Goal: Information Seeking & Learning: Learn about a topic

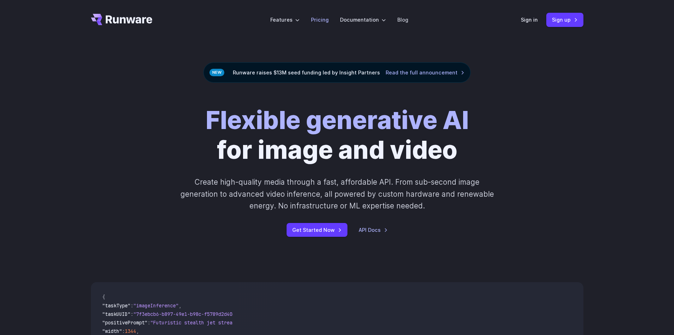
click at [317, 20] on link "Pricing" at bounding box center [320, 20] width 18 height 8
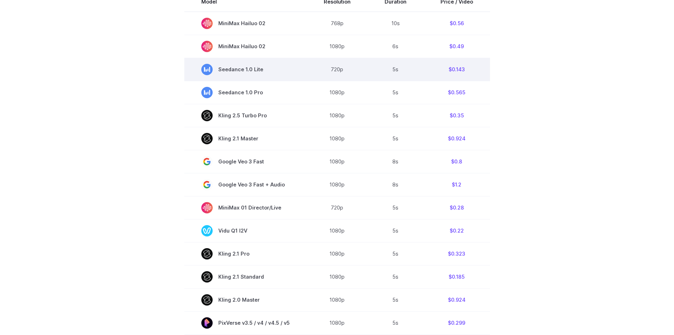
scroll to position [142, 0]
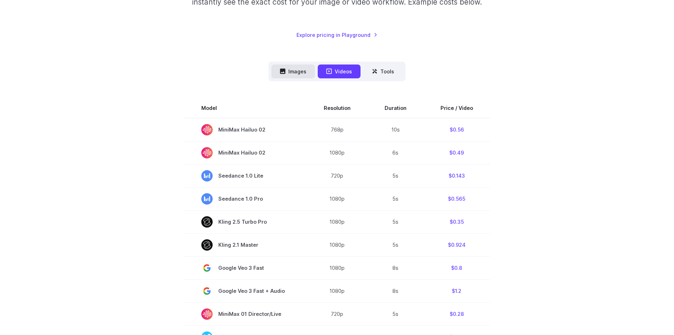
click at [286, 70] on icon at bounding box center [282, 71] width 5 height 5
click at [302, 72] on button "Images" at bounding box center [294, 71] width 44 height 14
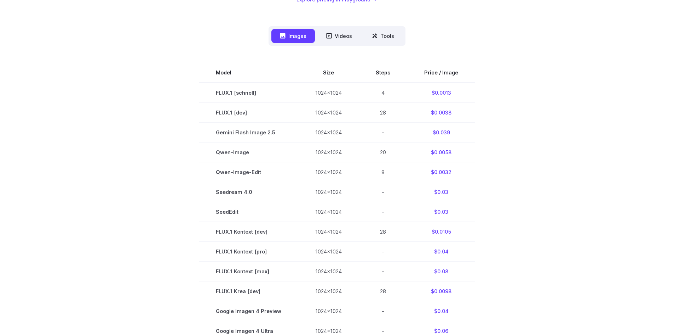
scroll to position [425, 0]
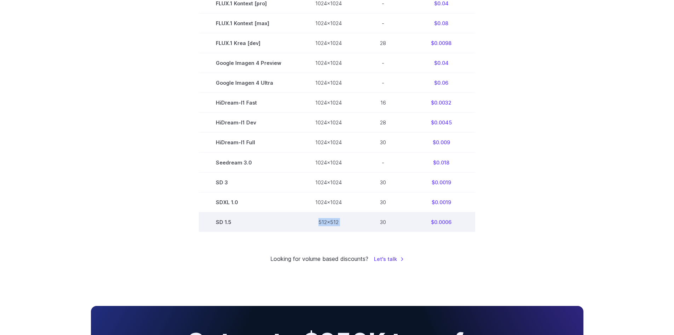
drag, startPoint x: 372, startPoint y: 219, endPoint x: 316, endPoint y: 226, distance: 56.3
click at [316, 226] on tr "SD 1.5 512x512 30 $0.0006" at bounding box center [337, 222] width 277 height 20
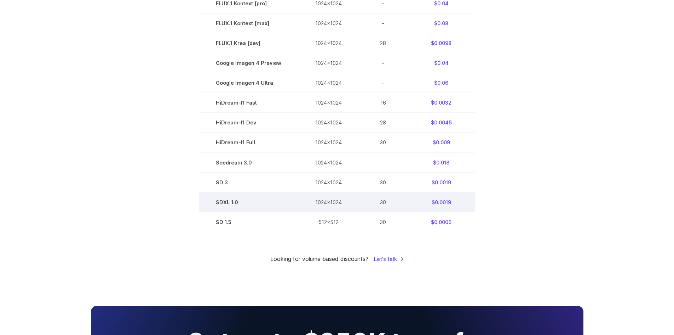
click at [332, 206] on td "1024x1024" at bounding box center [328, 202] width 61 height 20
click at [329, 195] on td "1024x1024" at bounding box center [328, 202] width 61 height 20
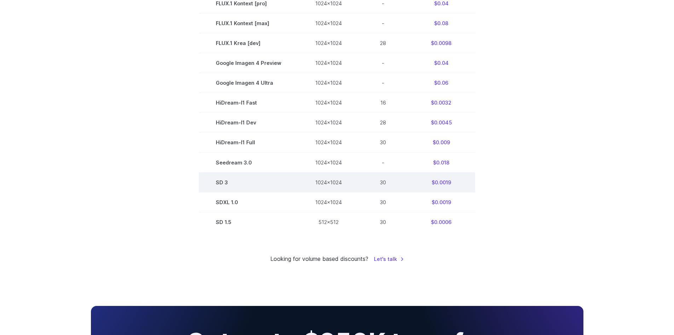
click at [328, 178] on td "1024x1024" at bounding box center [328, 182] width 61 height 20
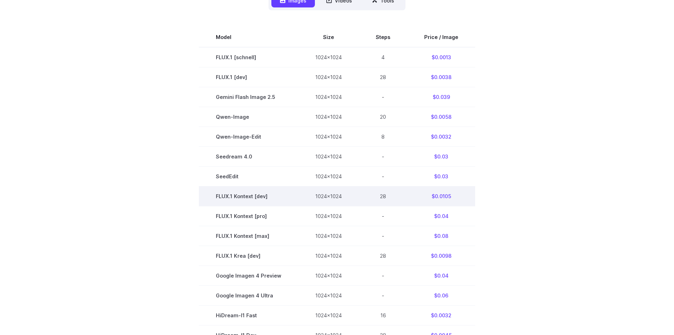
scroll to position [142, 0]
